Goal: Submit feedback/report problem

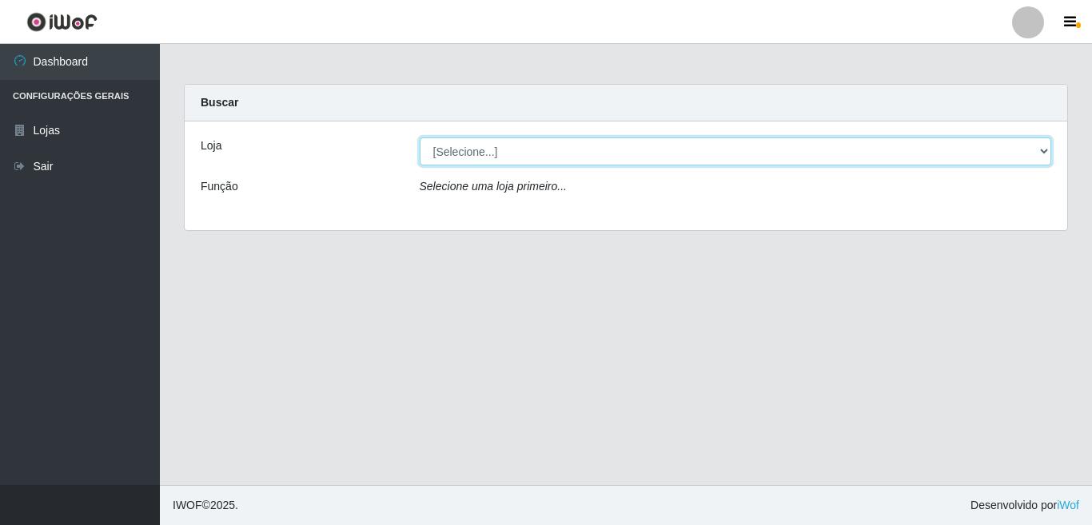
click at [1042, 151] on select "[Selecione...] Rede Potiguar 3 - [GEOGRAPHIC_DATA]" at bounding box center [736, 152] width 632 height 28
select select "103"
click at [420, 138] on select "[Selecione...] Rede Potiguar 3 - [GEOGRAPHIC_DATA]" at bounding box center [736, 152] width 632 height 28
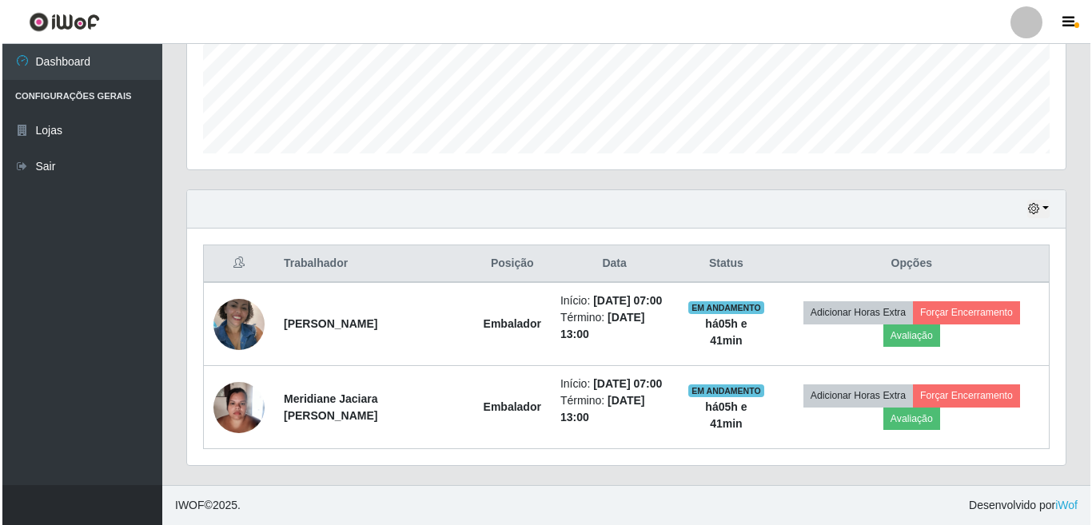
scroll to position [452, 0]
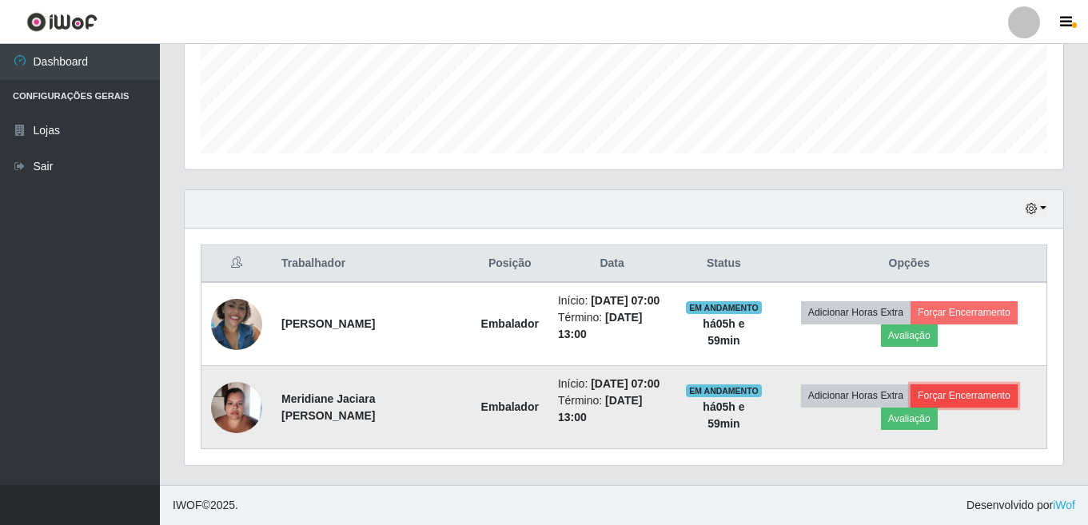
click at [999, 391] on button "Forçar Encerramento" at bounding box center [964, 396] width 107 height 22
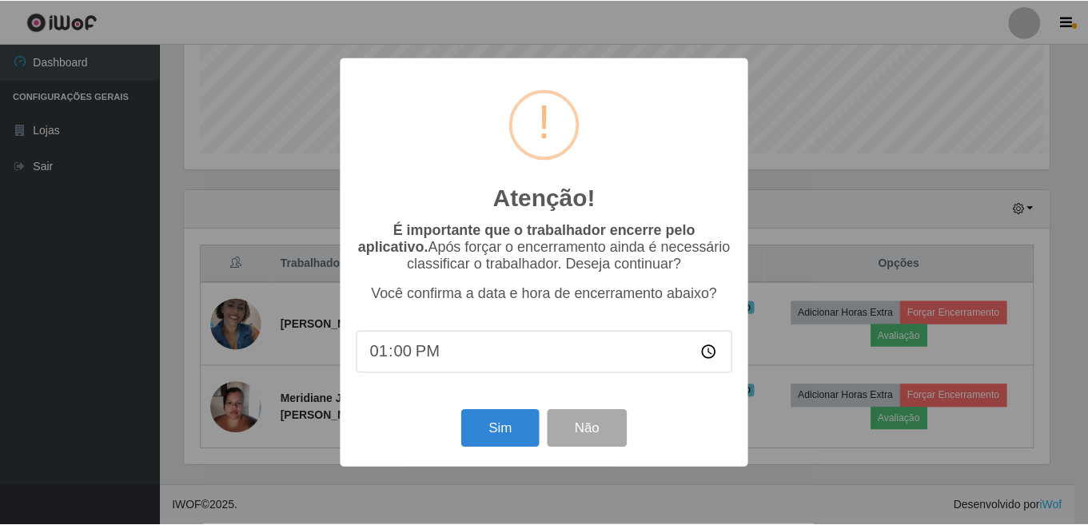
scroll to position [332, 869]
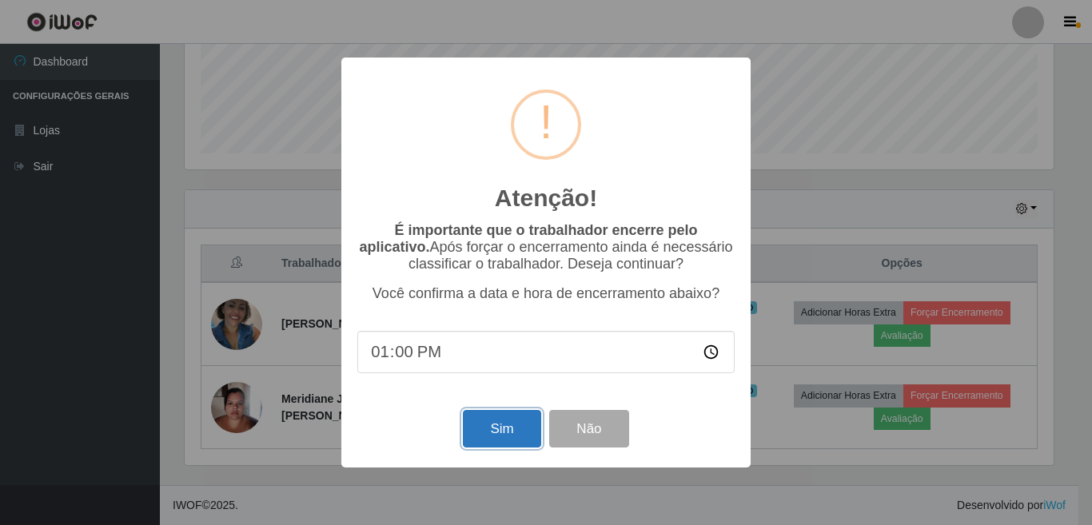
click at [509, 432] on button "Sim" at bounding box center [502, 429] width 78 height 38
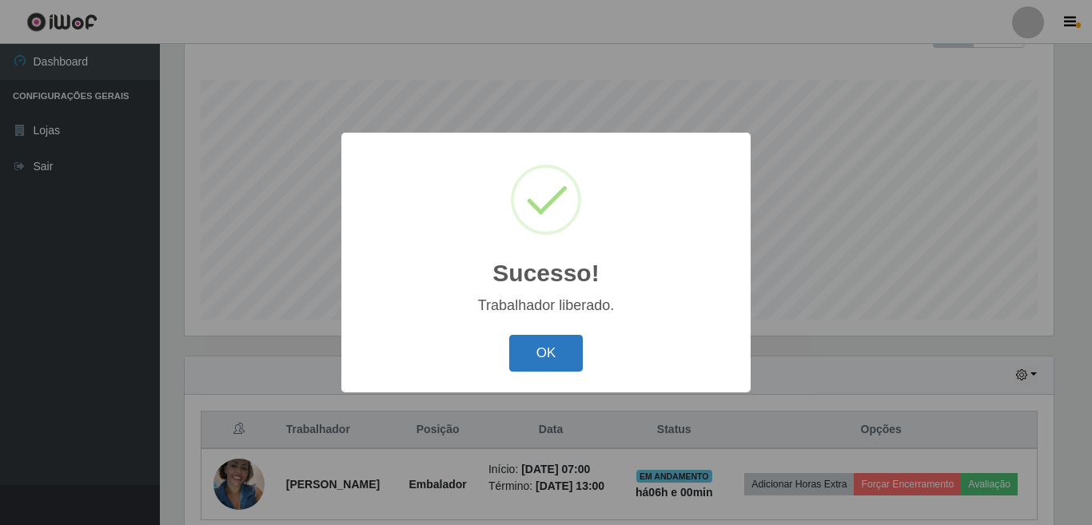
click at [557, 357] on button "OK" at bounding box center [546, 354] width 74 height 38
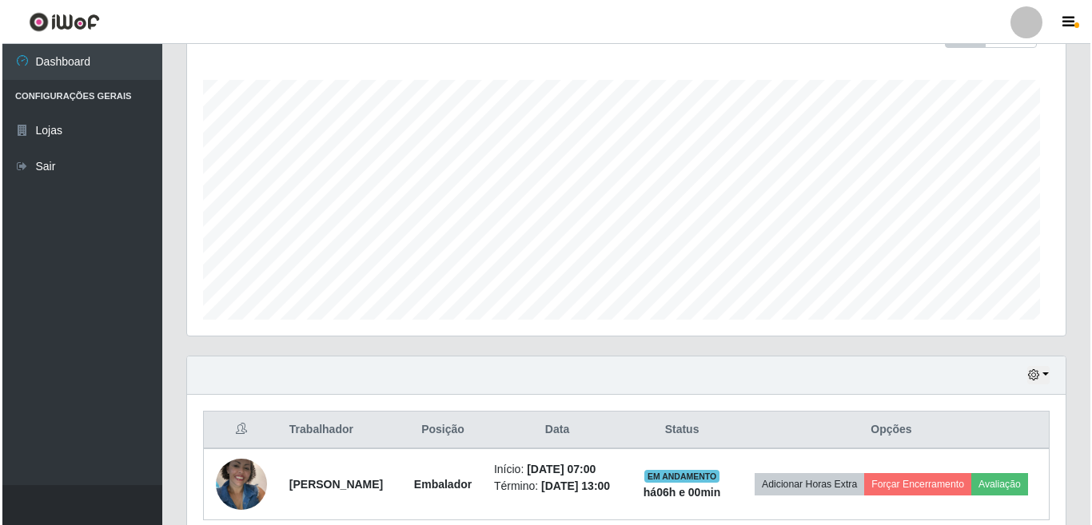
scroll to position [332, 879]
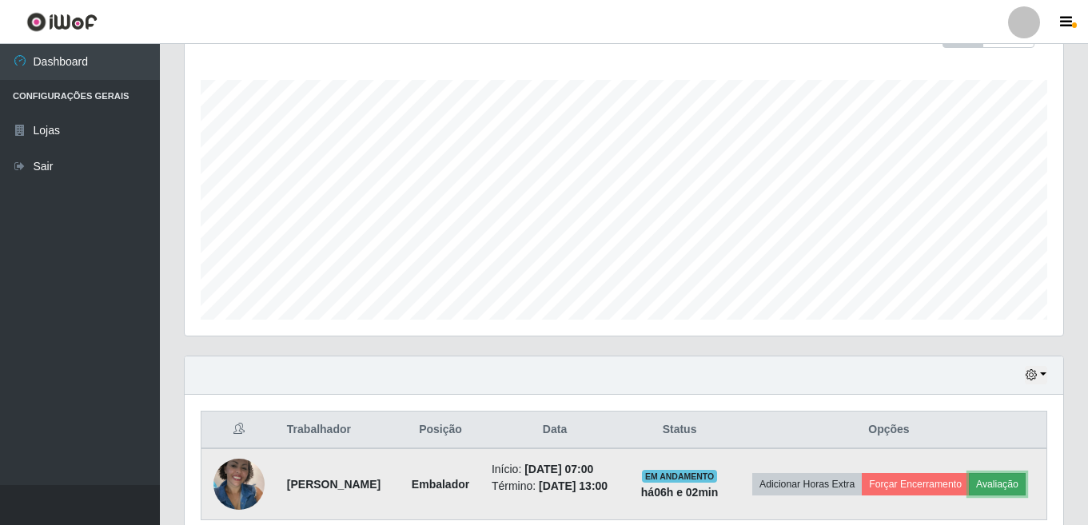
click at [969, 496] on button "Avaliação" at bounding box center [997, 484] width 57 height 22
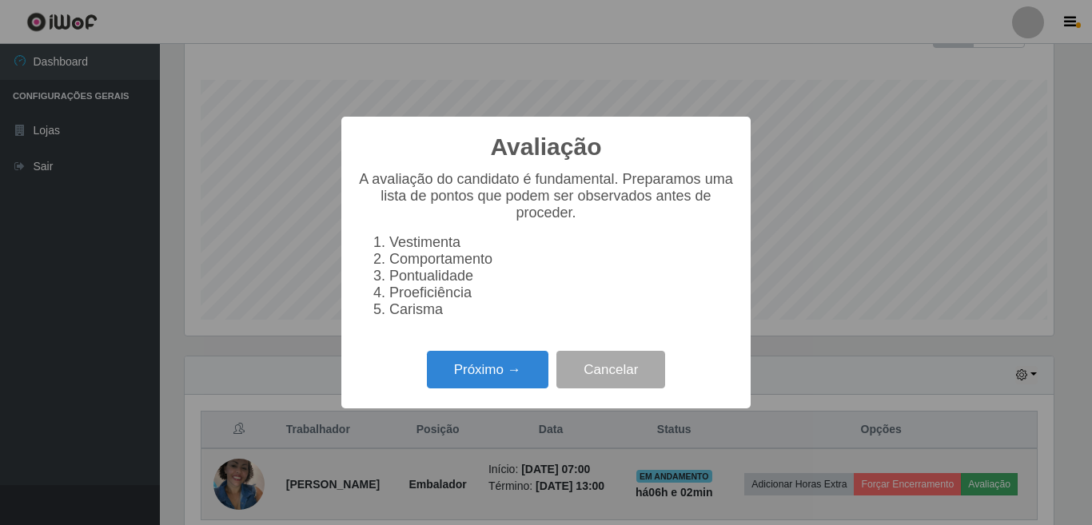
scroll to position [332, 869]
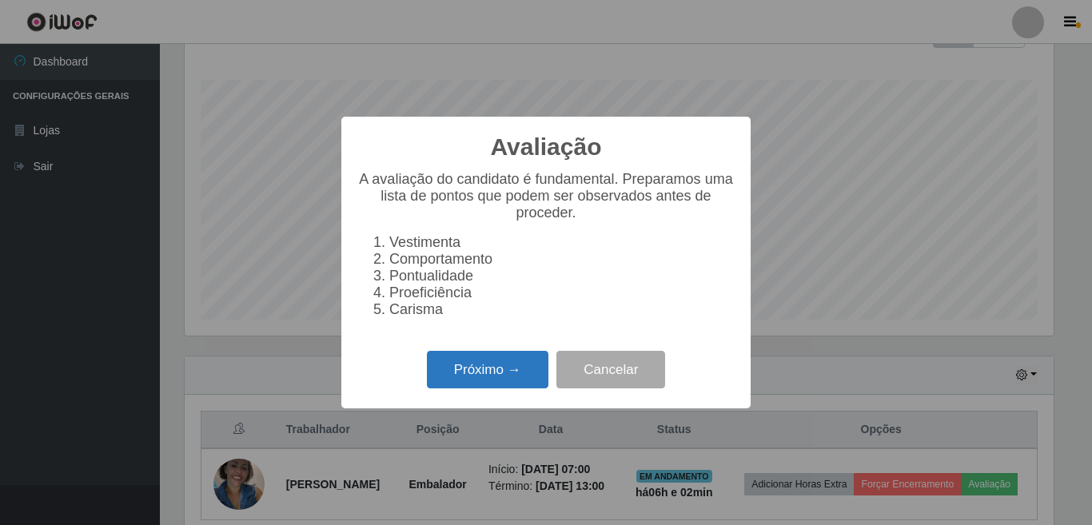
click at [493, 385] on button "Próximo →" at bounding box center [488, 370] width 122 height 38
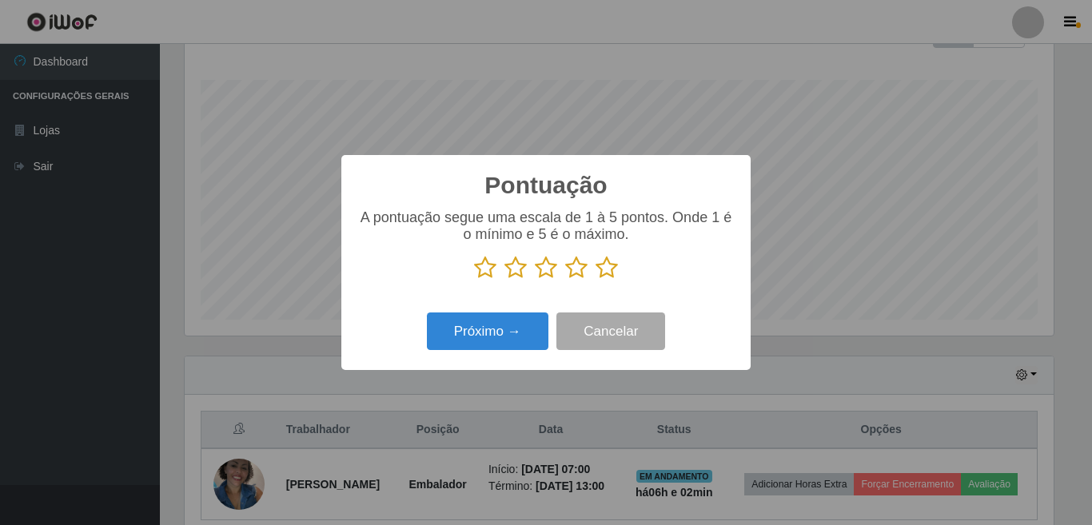
scroll to position [799213, 798676]
click at [608, 271] on icon at bounding box center [607, 268] width 22 height 24
click at [596, 280] on input "radio" at bounding box center [596, 280] width 0 height 0
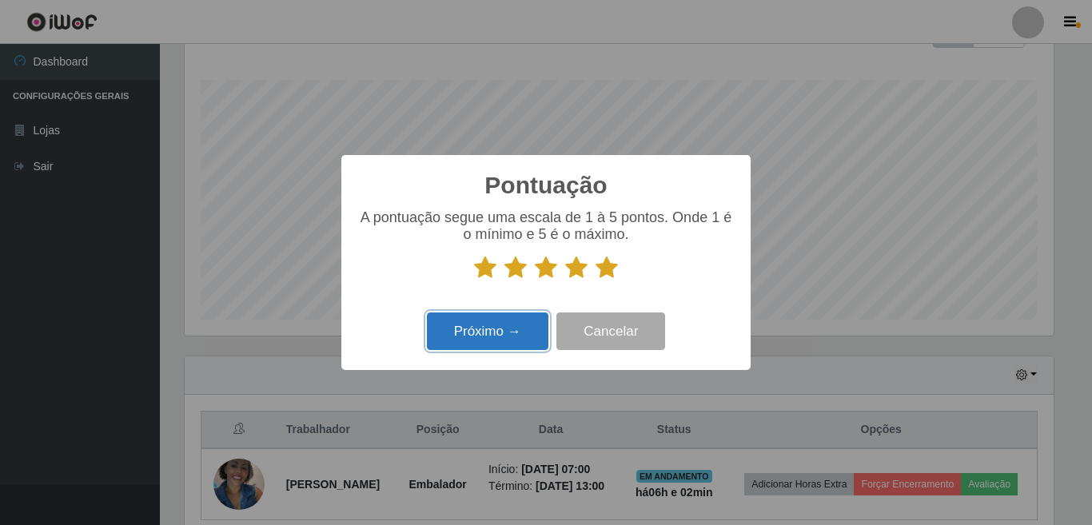
click at [485, 330] on button "Próximo →" at bounding box center [488, 332] width 122 height 38
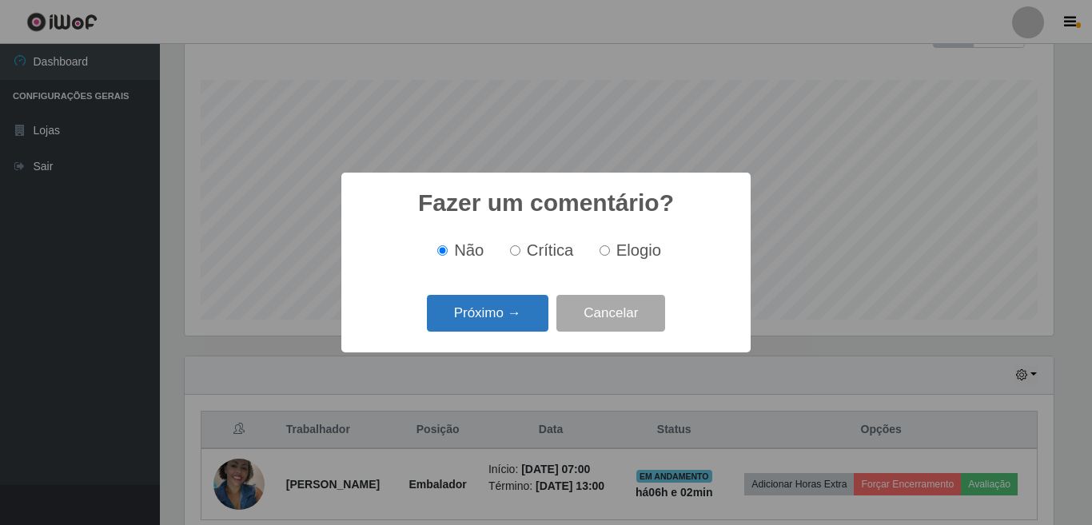
click at [521, 327] on button "Próximo →" at bounding box center [488, 314] width 122 height 38
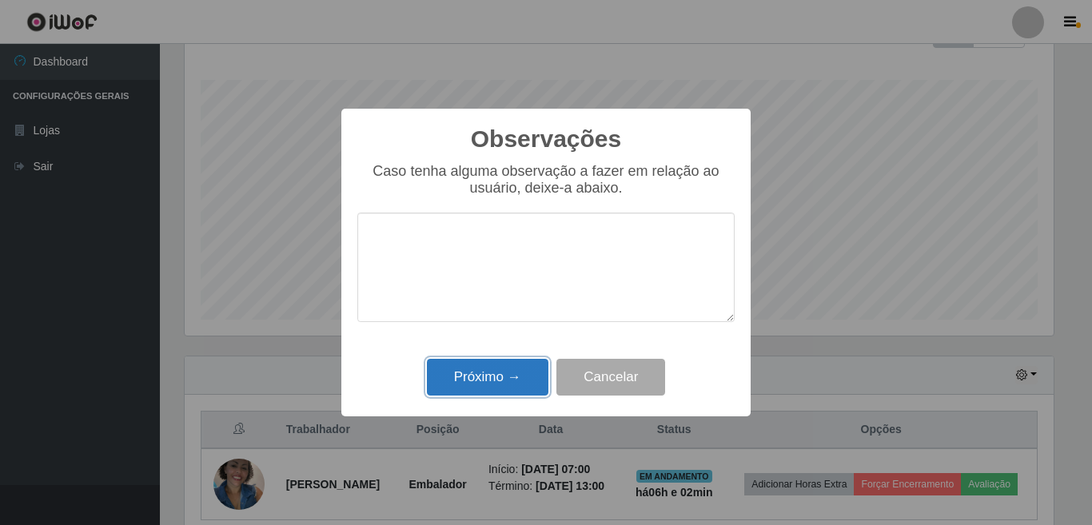
click at [503, 385] on button "Próximo →" at bounding box center [488, 378] width 122 height 38
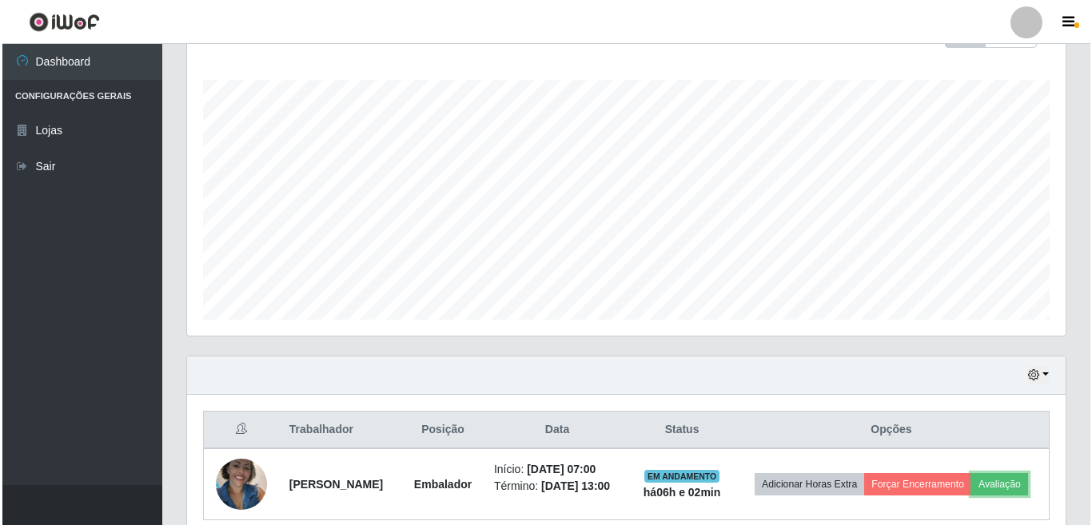
scroll to position [332, 879]
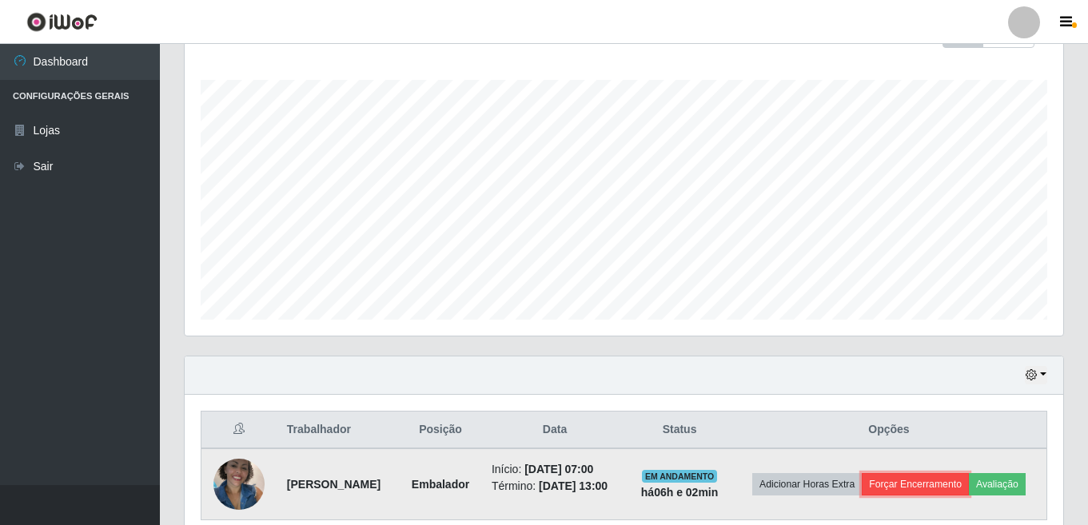
click at [941, 482] on button "Forçar Encerramento" at bounding box center [915, 484] width 107 height 22
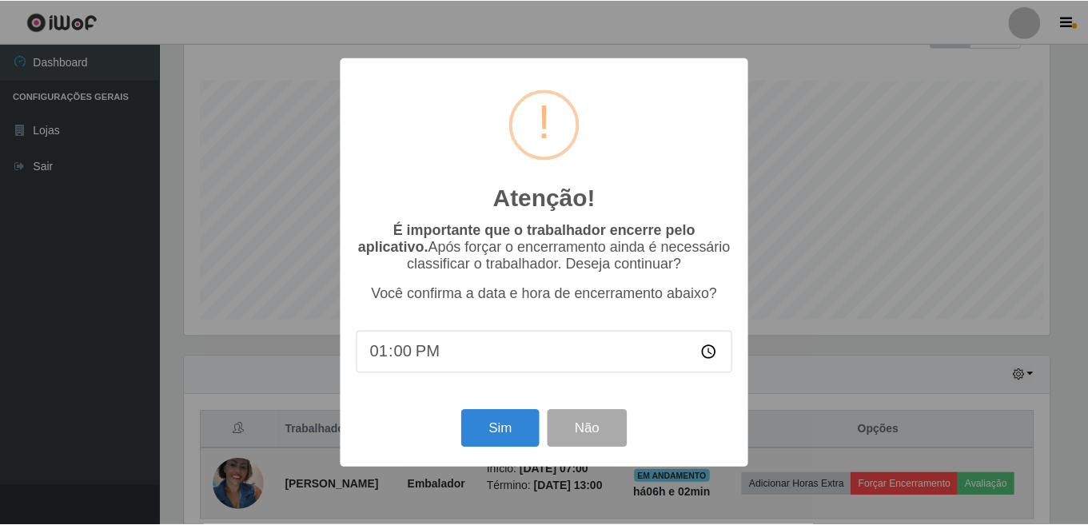
scroll to position [332, 869]
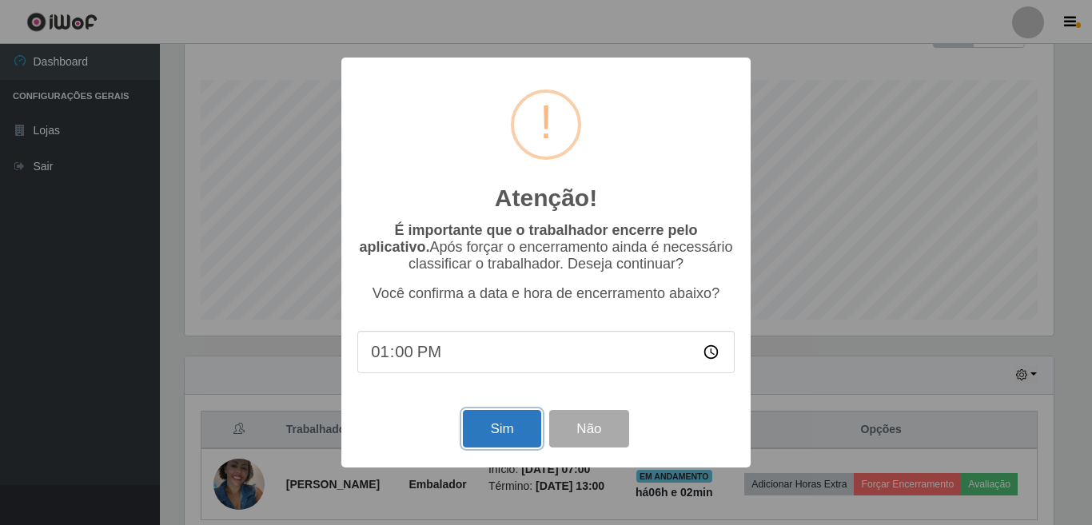
click at [501, 433] on button "Sim" at bounding box center [502, 429] width 78 height 38
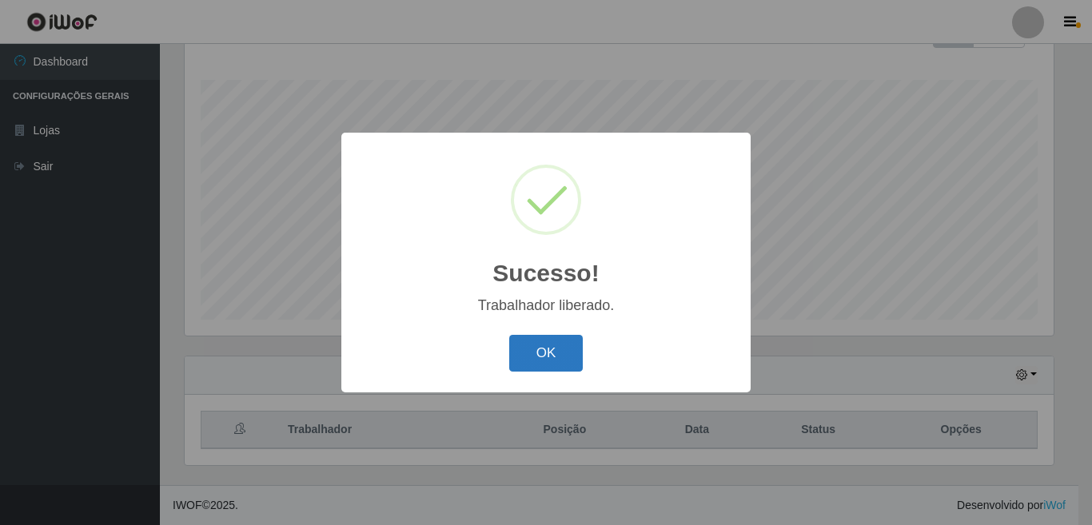
click at [556, 353] on button "OK" at bounding box center [546, 354] width 74 height 38
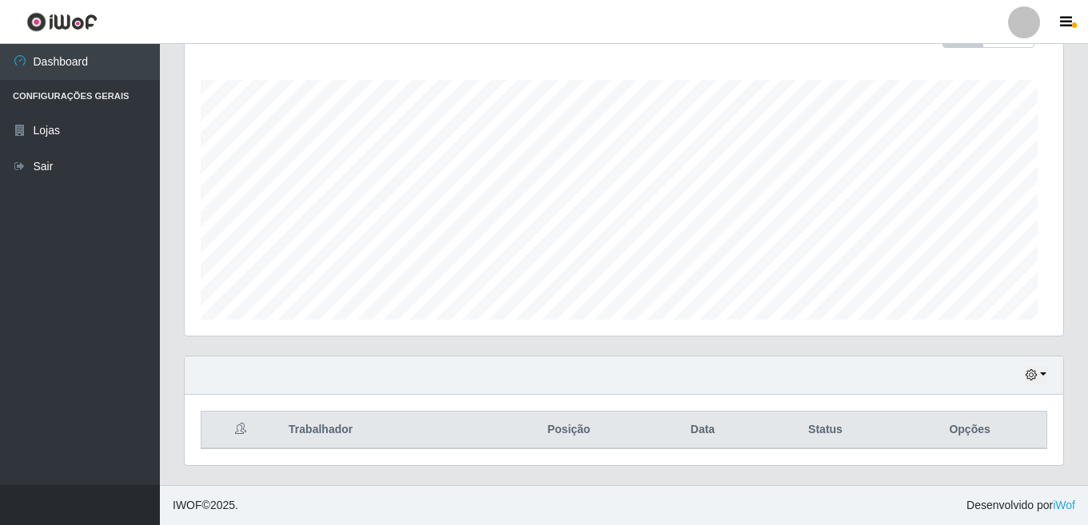
scroll to position [332, 879]
click at [1046, 369] on button "button" at bounding box center [1036, 375] width 22 height 18
click at [768, 357] on div "Hoje 1 dia 3 dias 1 Semana Não encerrados" at bounding box center [624, 376] width 879 height 38
click at [1045, 381] on button "button" at bounding box center [1036, 375] width 22 height 18
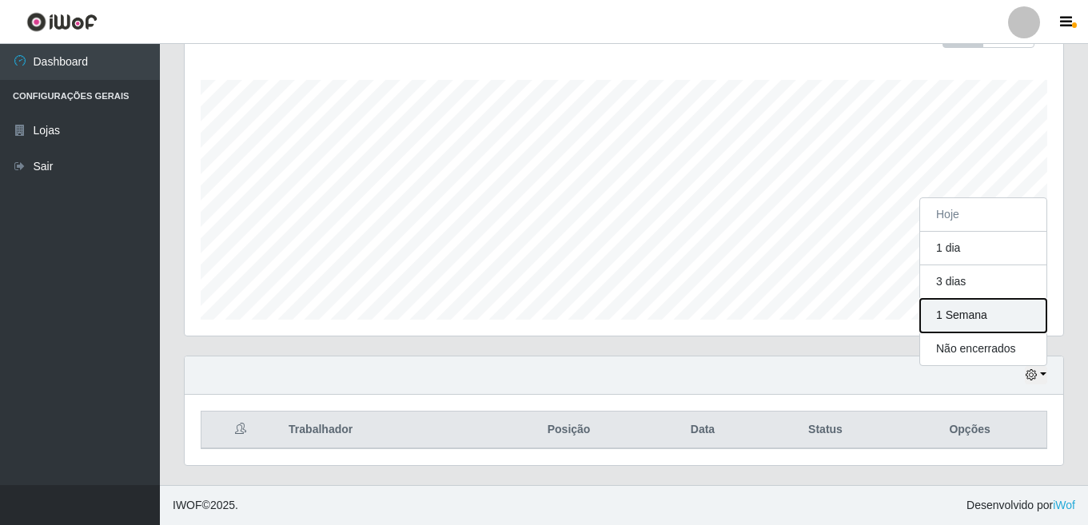
click at [993, 317] on button "1 Semana" at bounding box center [983, 316] width 126 height 34
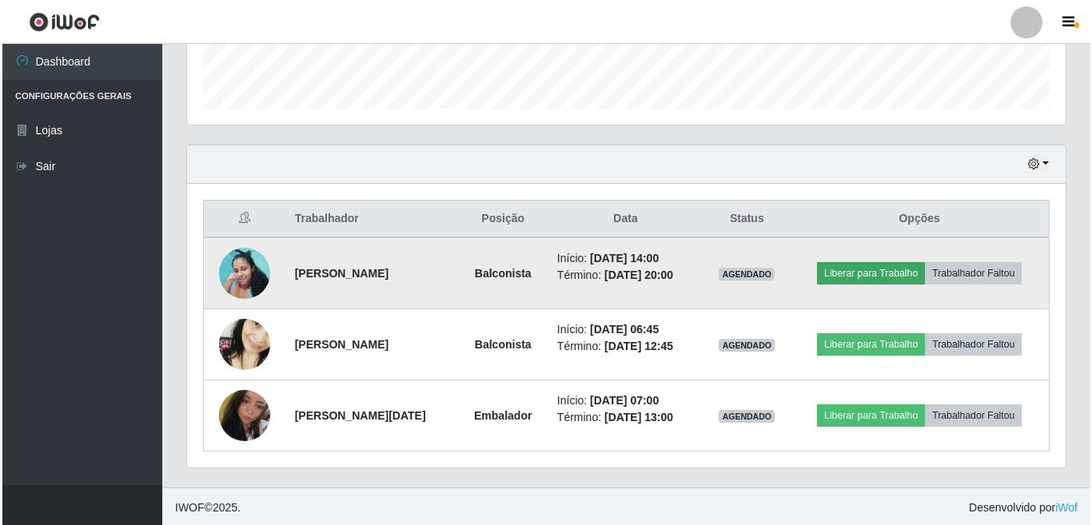
scroll to position [465, 0]
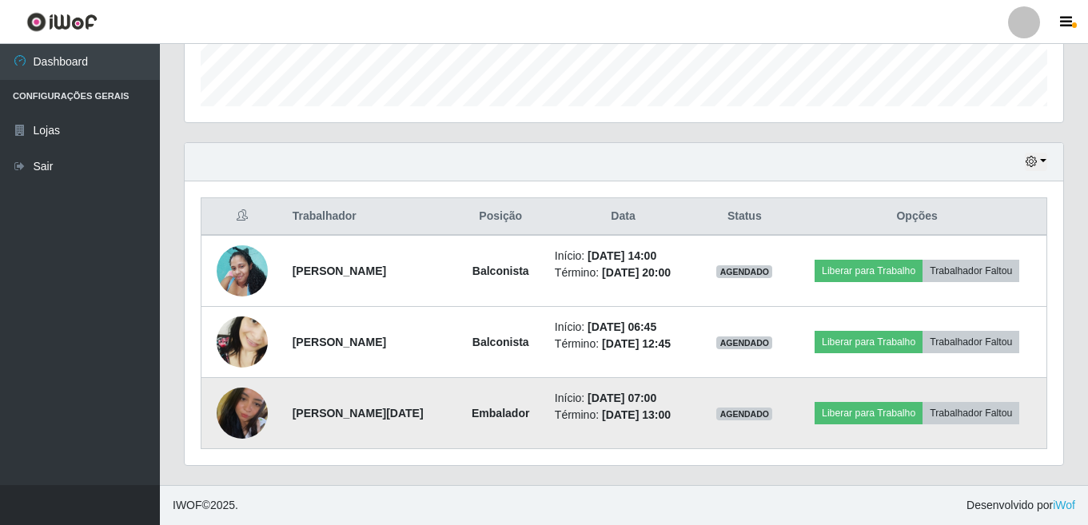
click at [265, 412] on td at bounding box center [242, 413] width 82 height 71
click at [242, 416] on img at bounding box center [242, 413] width 51 height 67
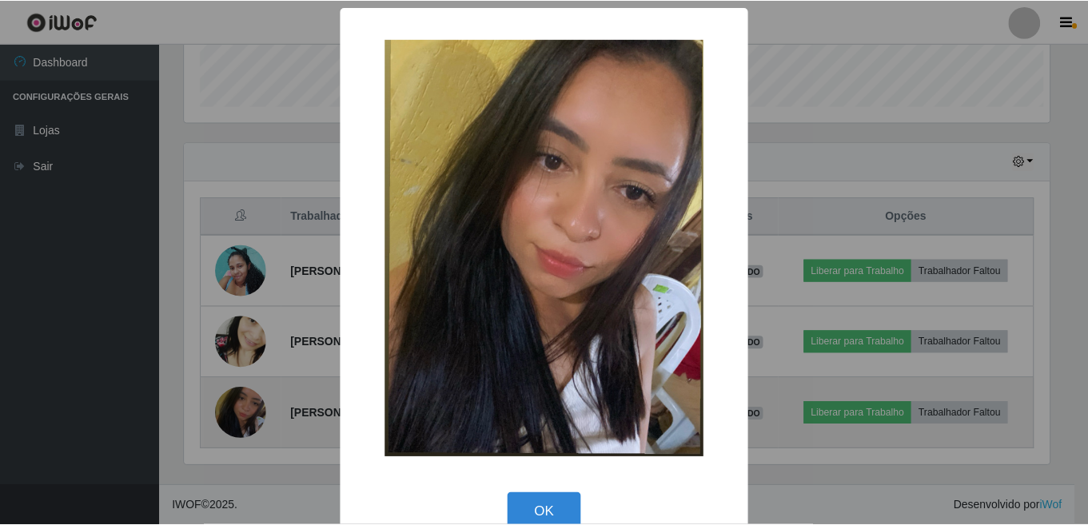
scroll to position [332, 869]
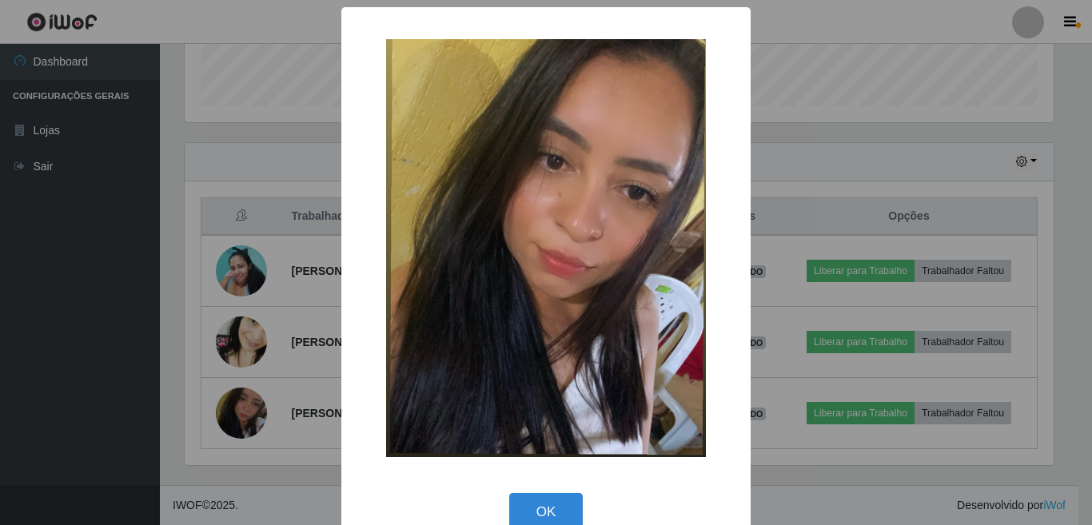
click at [172, 370] on div "× OK Cancel" at bounding box center [546, 262] width 1092 height 525
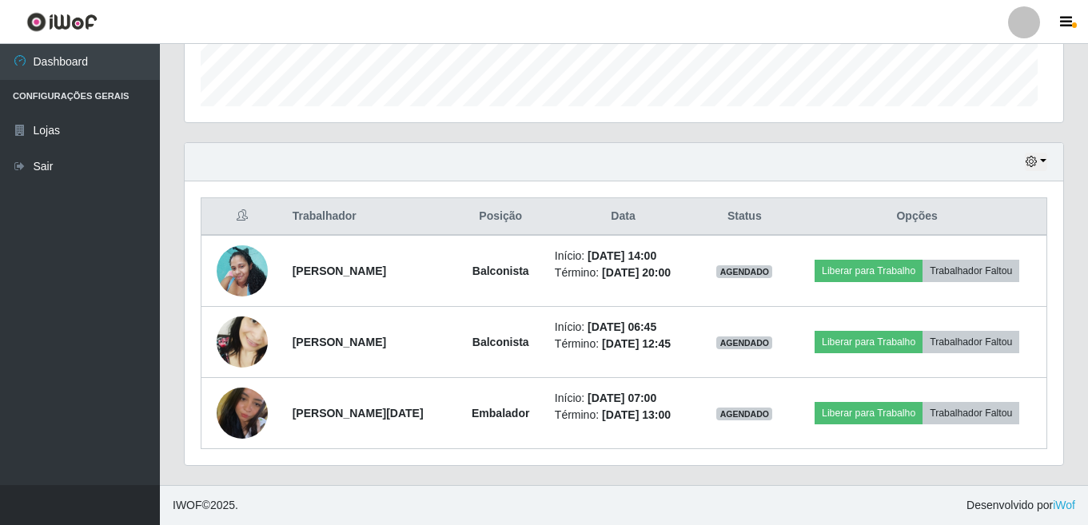
scroll to position [332, 879]
